Goal: Register for event/course: Sign up to attend an event or enroll in a course

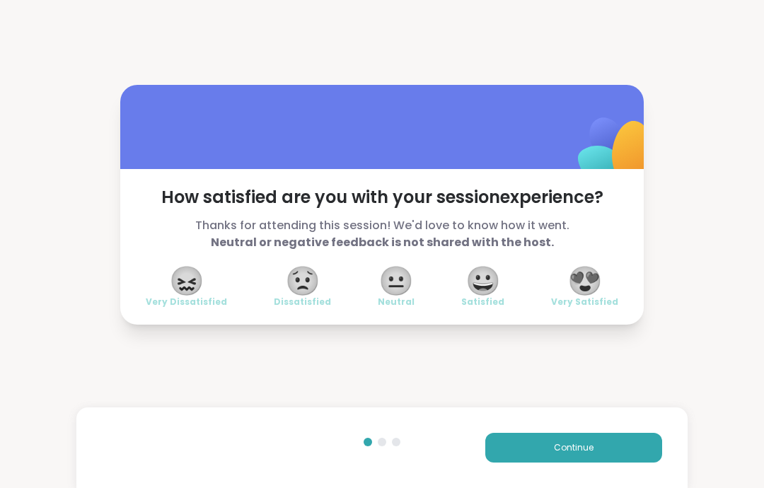
click at [627, 453] on button "Continue" at bounding box center [573, 448] width 177 height 30
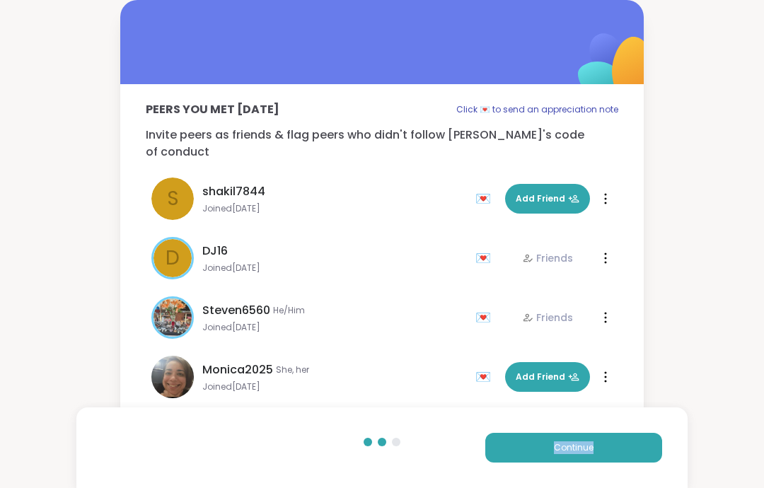
click at [654, 443] on button "Continue" at bounding box center [573, 448] width 177 height 30
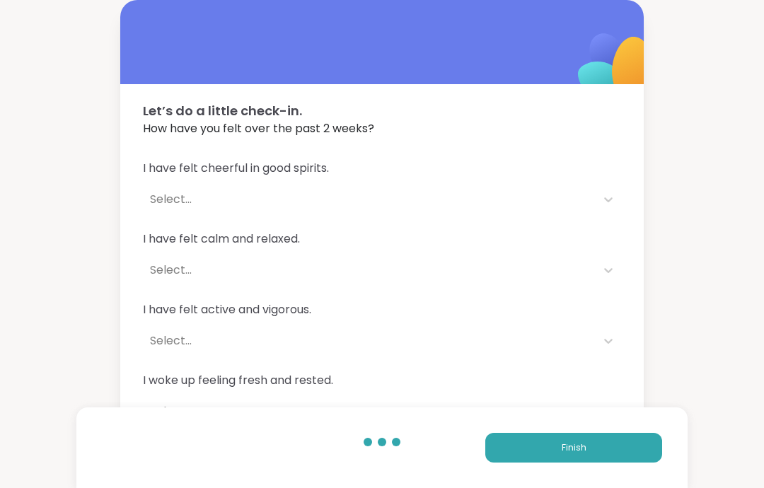
click at [661, 441] on button "Finish" at bounding box center [573, 448] width 177 height 30
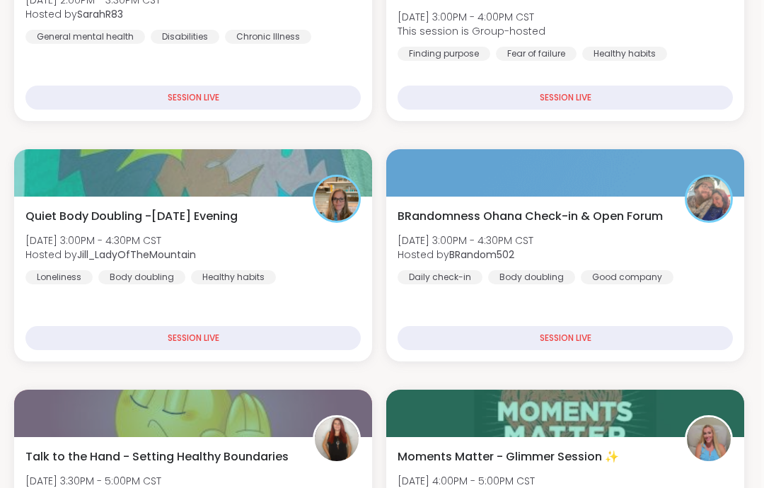
scroll to position [375, 3]
click at [521, 203] on div "BRandomness Ohana Check-in & Open Forum [DATE] 3:00PM - 4:30PM CST Hosted by BR…" at bounding box center [565, 279] width 358 height 165
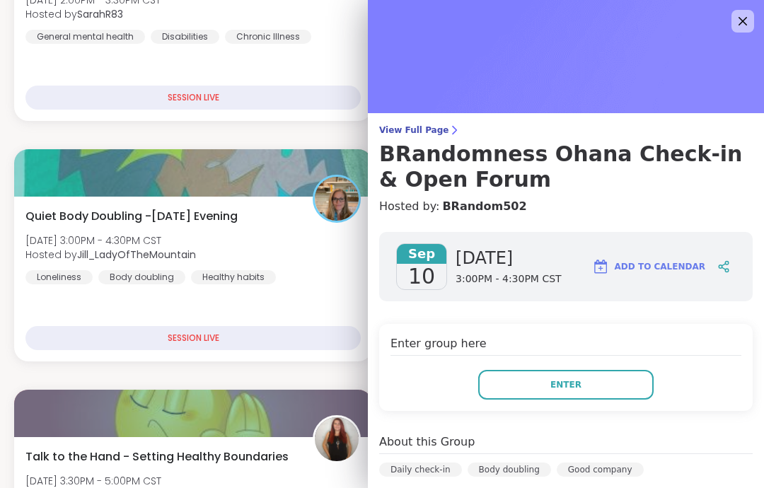
click at [553, 381] on span "Enter" at bounding box center [565, 384] width 31 height 13
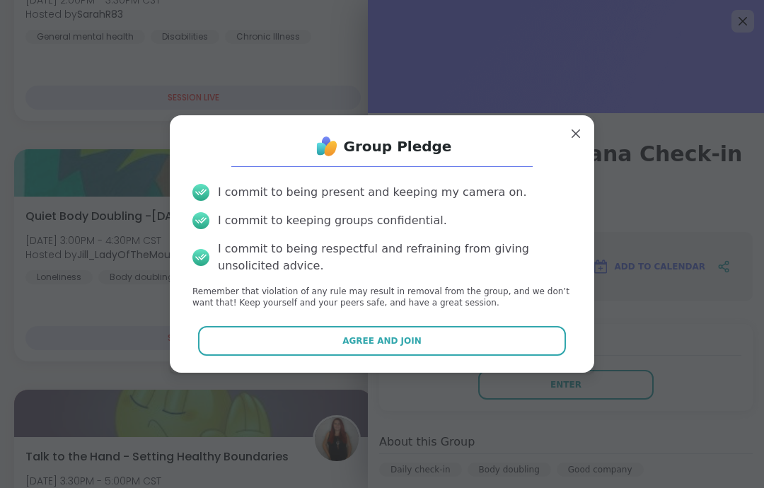
click at [477, 355] on button "Agree and Join" at bounding box center [382, 341] width 369 height 30
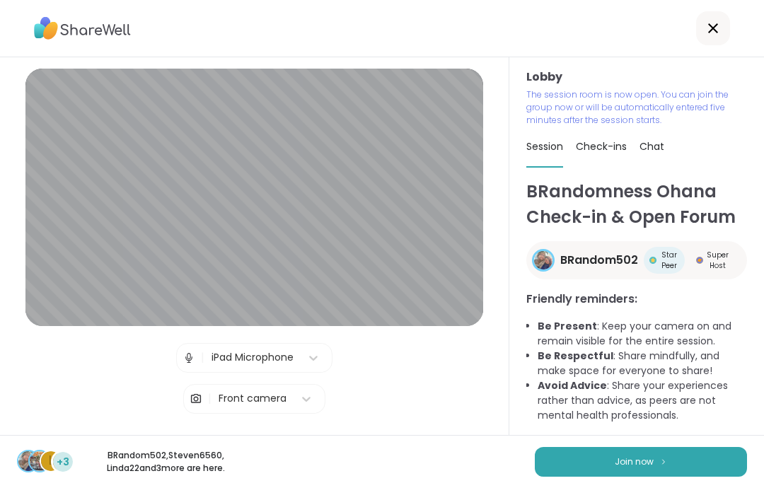
click at [685, 458] on button "Join now" at bounding box center [641, 462] width 212 height 30
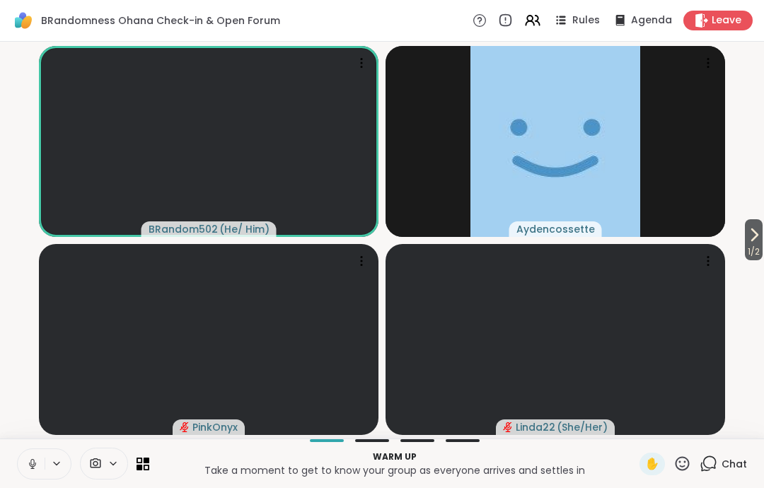
click at [33, 463] on icon at bounding box center [32, 464] width 13 height 13
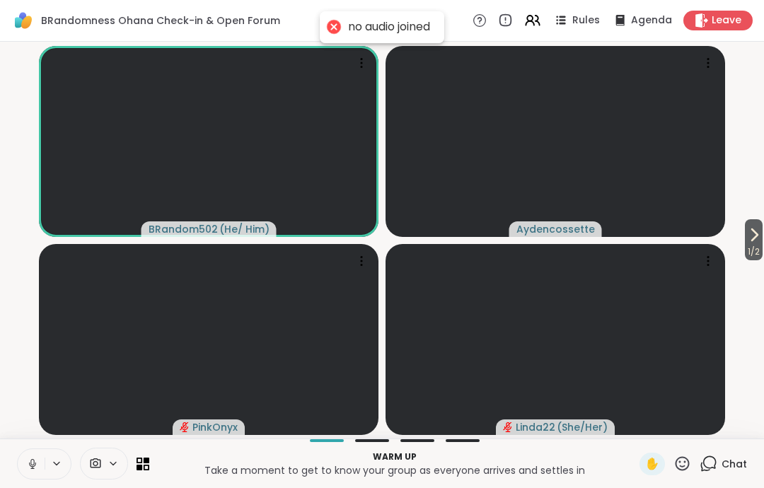
click at [30, 454] on button at bounding box center [31, 464] width 27 height 30
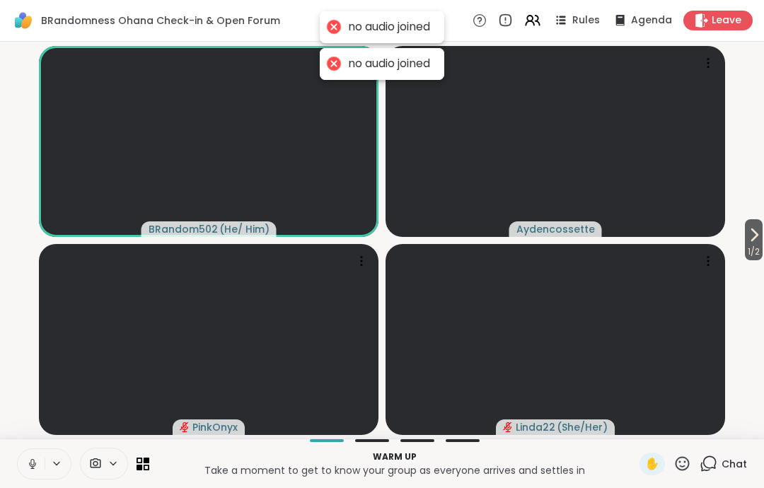
click at [32, 461] on icon at bounding box center [32, 464] width 13 height 13
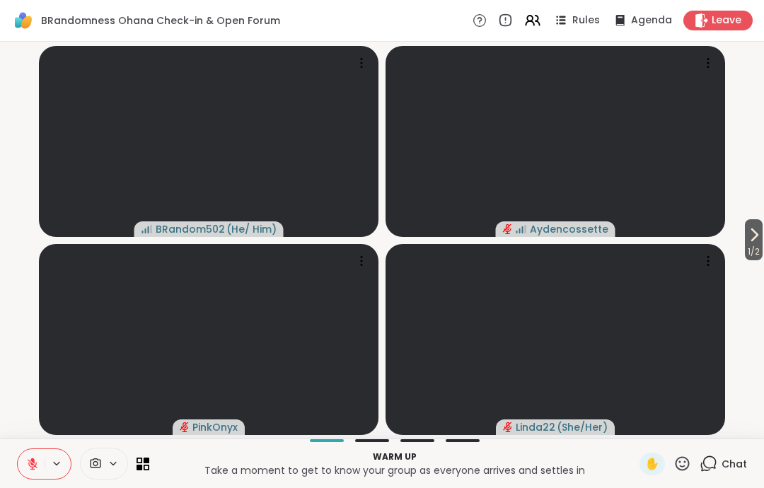
click at [758, 254] on span "1 / 2" at bounding box center [754, 251] width 18 height 17
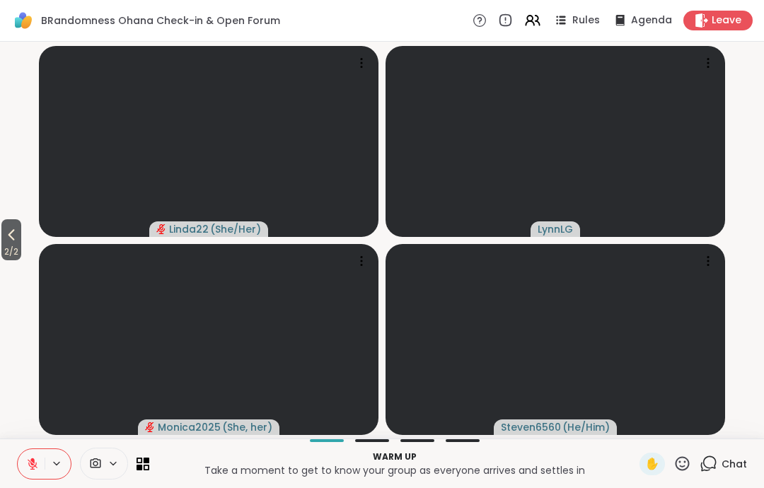
click at [14, 221] on button "2 / 2" at bounding box center [11, 239] width 20 height 41
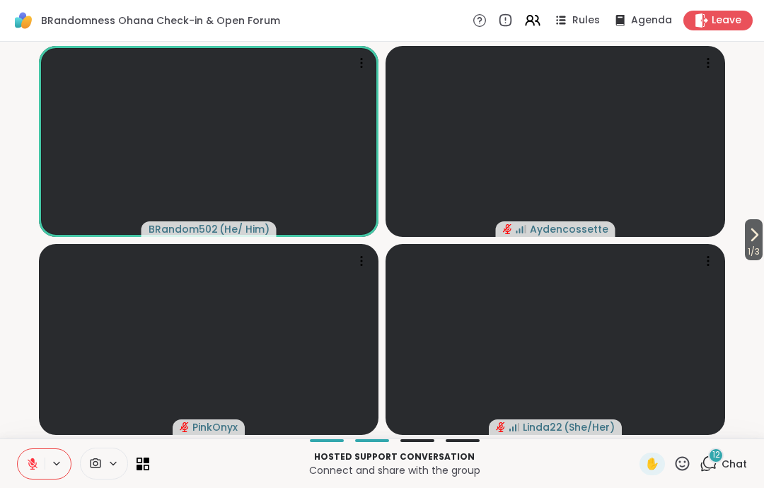
click at [30, 473] on button at bounding box center [31, 464] width 27 height 30
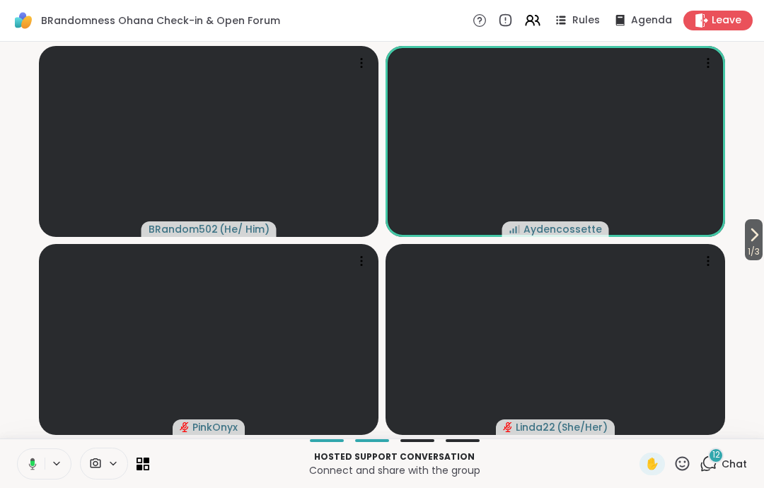
click at [18, 463] on button at bounding box center [30, 464] width 29 height 30
